Goal: Navigation & Orientation: Find specific page/section

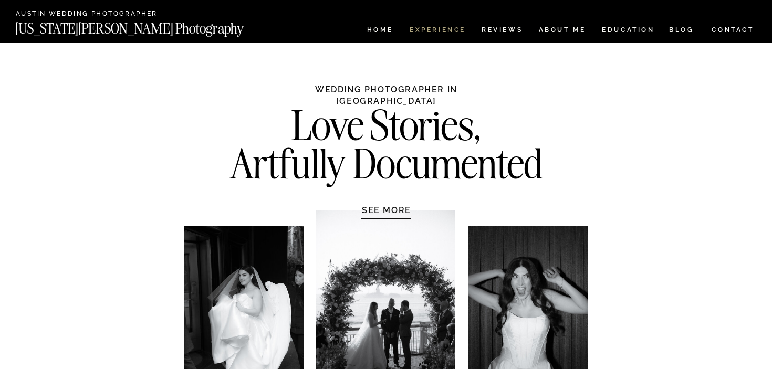
click at [451, 33] on nav "Experience" at bounding box center [437, 31] width 55 height 9
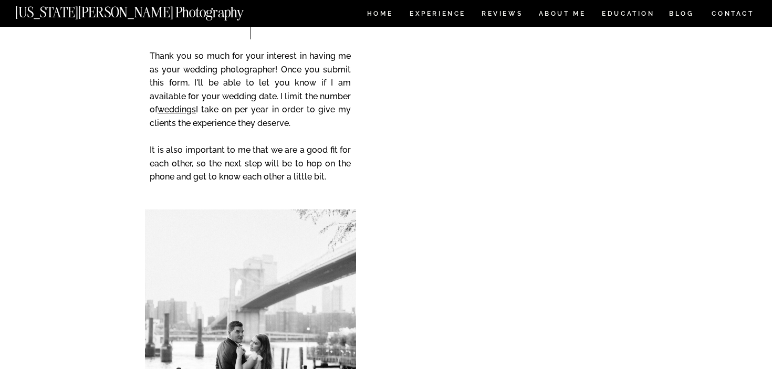
scroll to position [4398, 0]
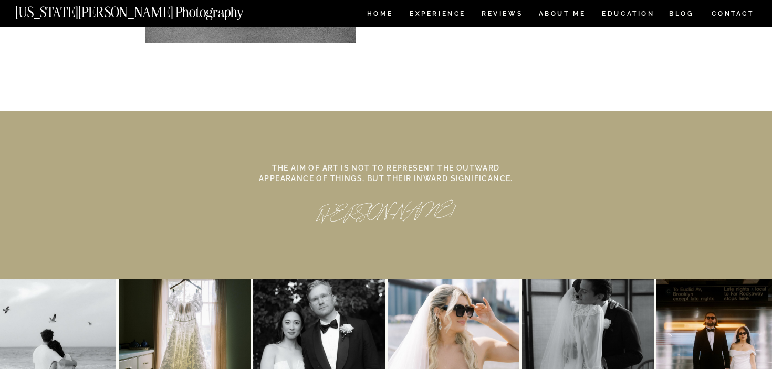
scroll to position [4955, 0]
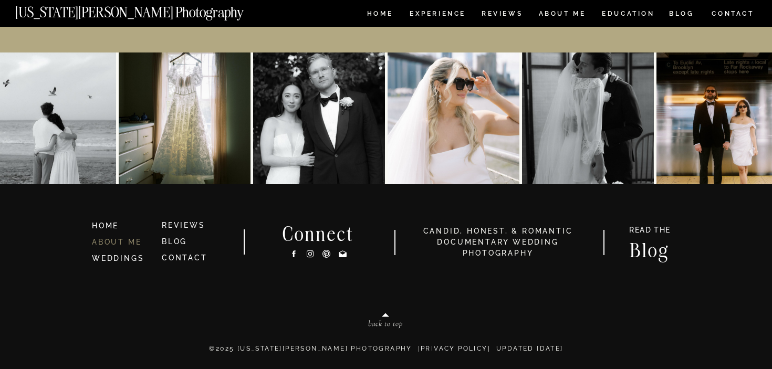
click at [130, 238] on link "ABOUT ME" at bounding box center [116, 242] width 49 height 8
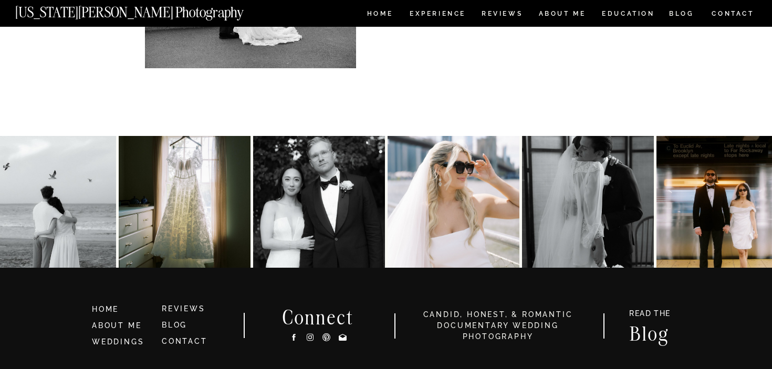
scroll to position [2301, 0]
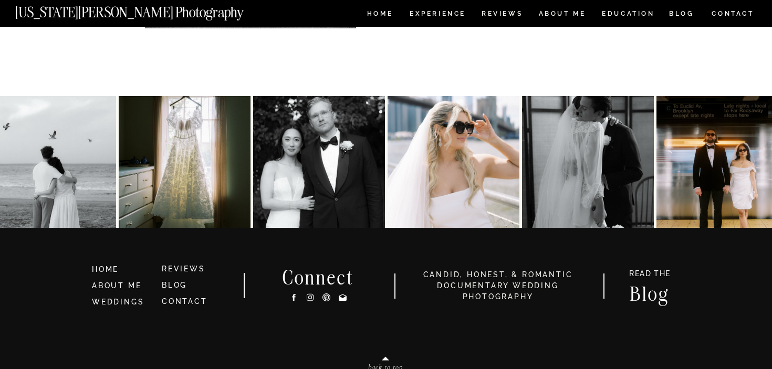
click at [102, 267] on h3 "HOME" at bounding box center [122, 270] width 61 height 12
